Goal: Task Accomplishment & Management: Manage account settings

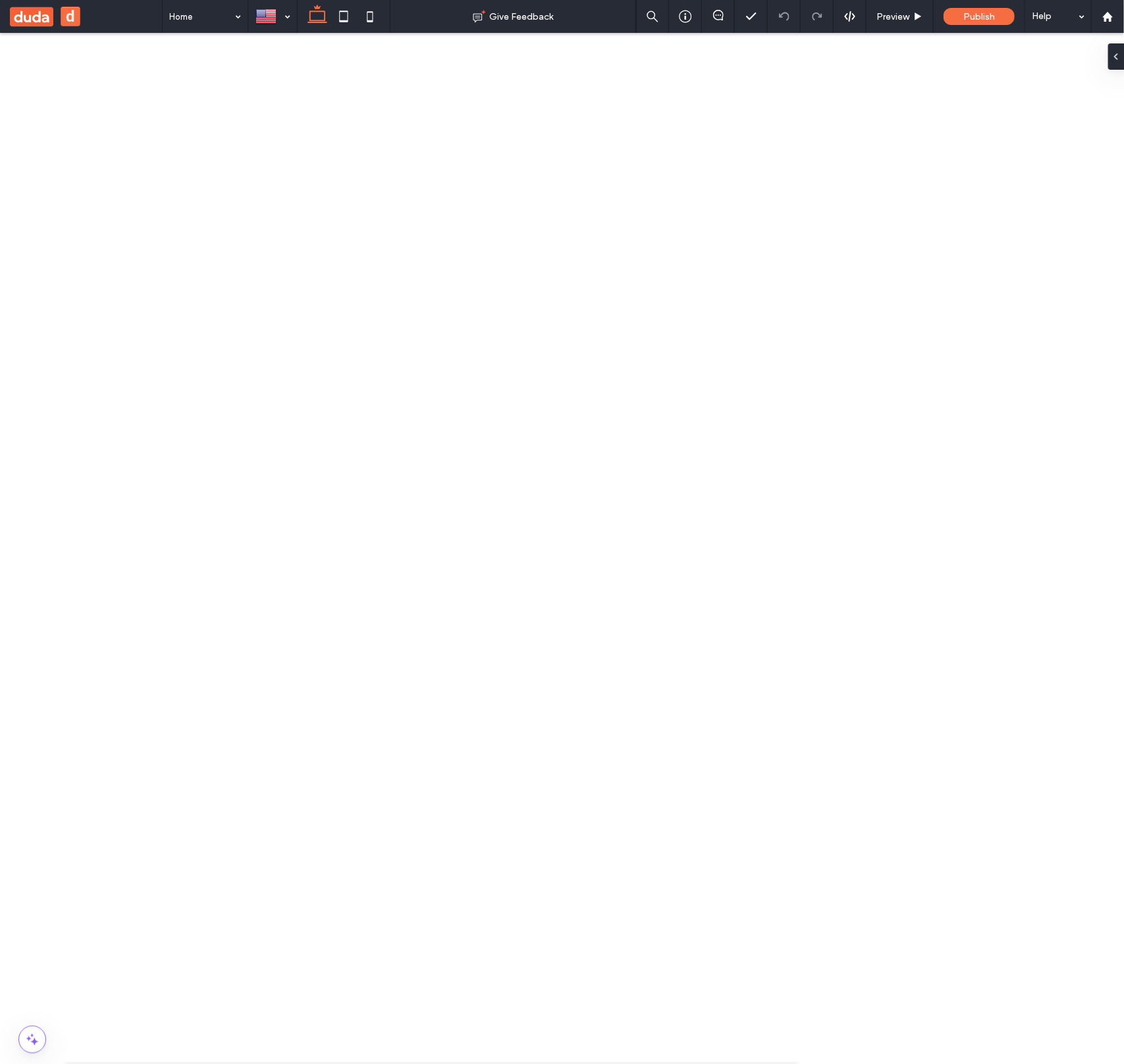
scroll to position [0, 79]
type input "**********"
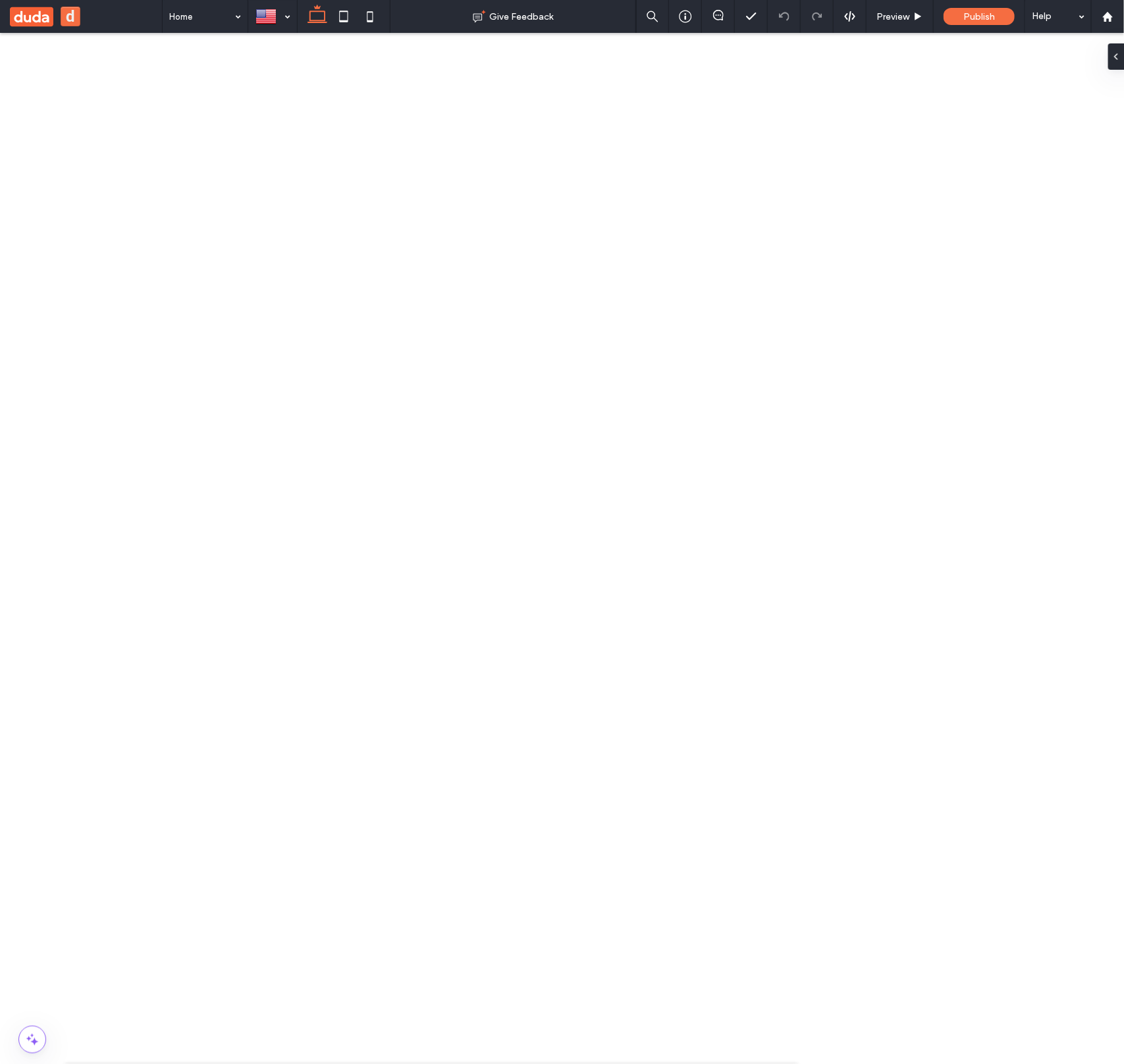
scroll to position [0, 0]
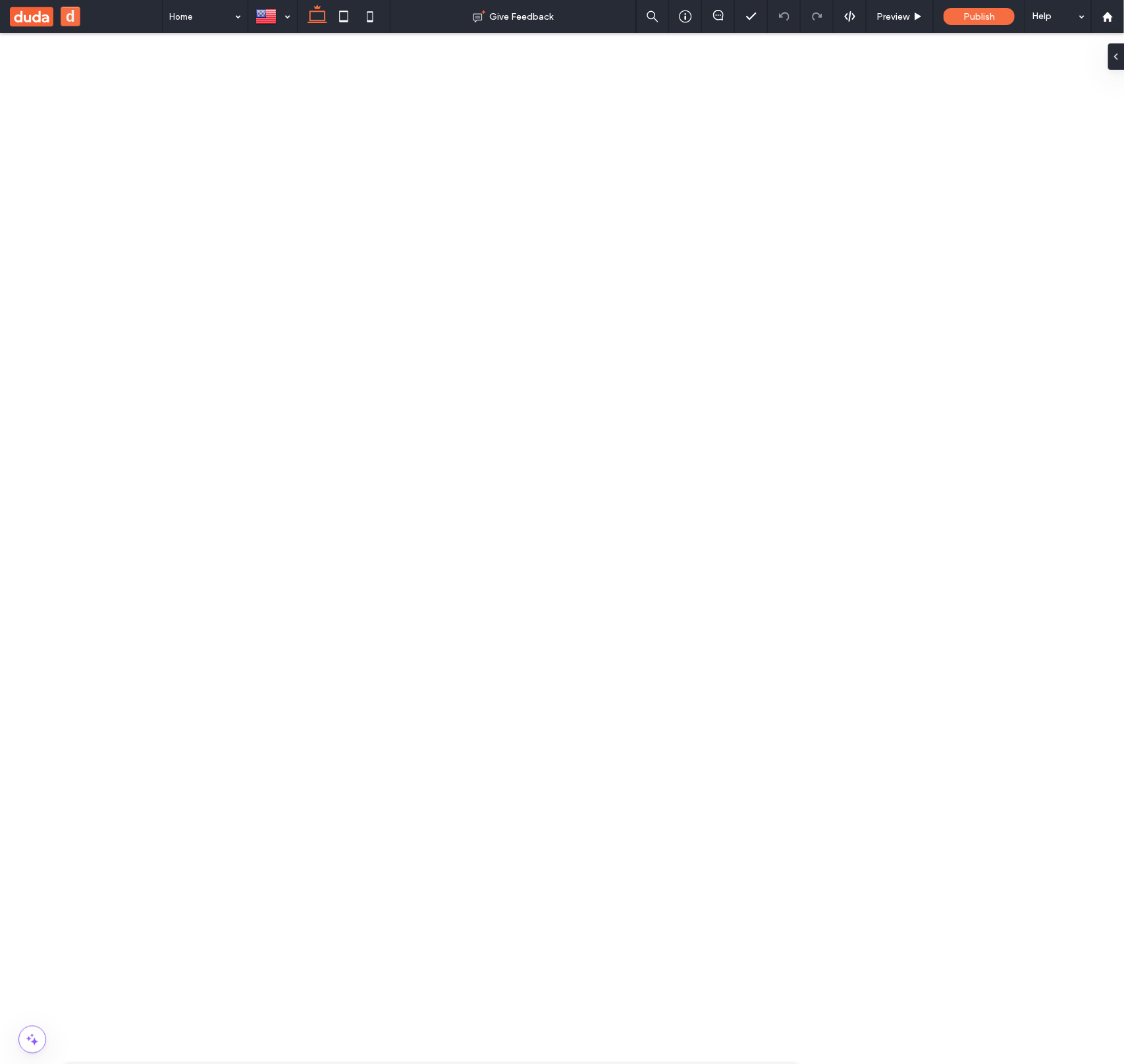
drag, startPoint x: 462, startPoint y: 362, endPoint x: 514, endPoint y: 363, distance: 52.0
